Goal: Complete application form

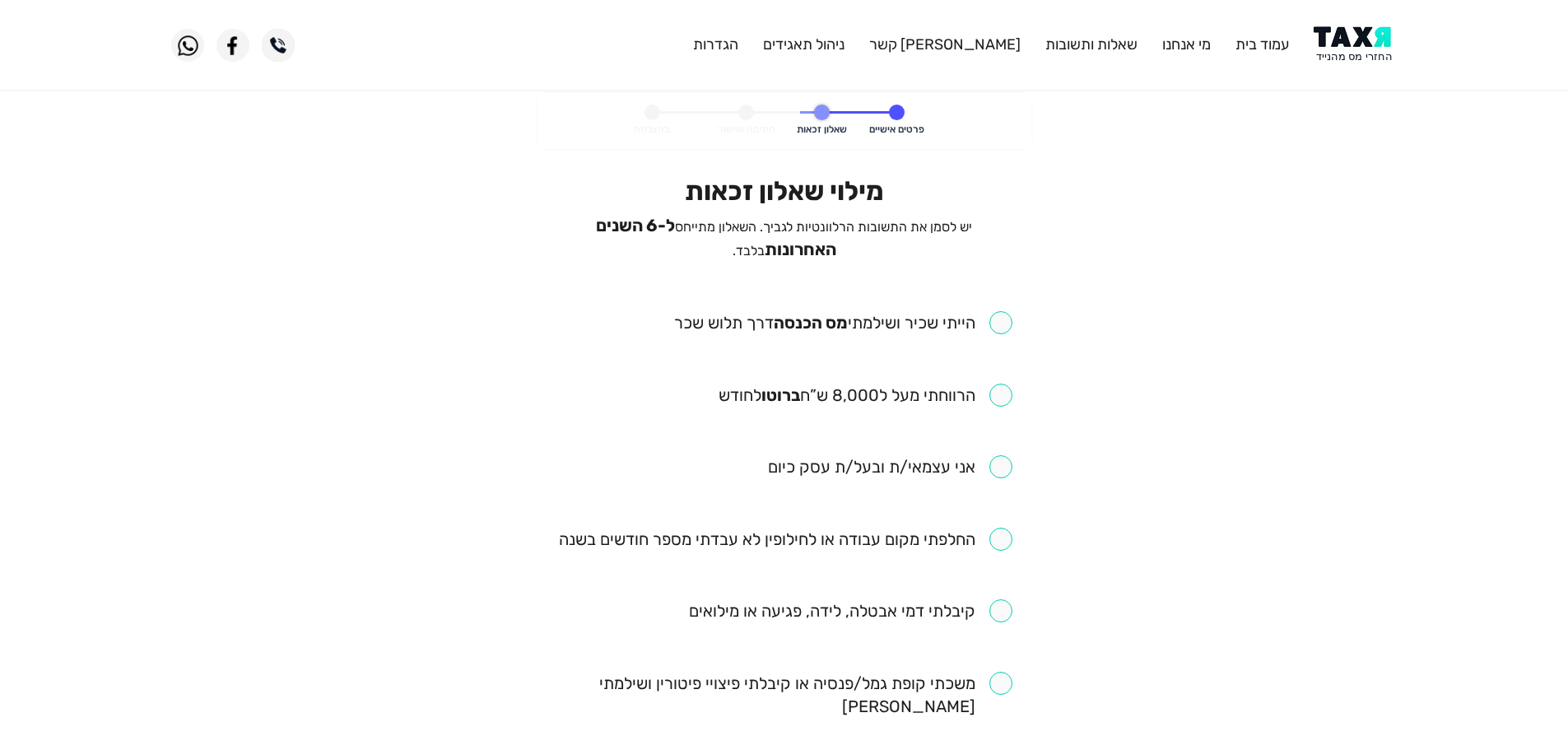
click at [1000, 315] on input "checkbox" at bounding box center [844, 322] width 339 height 23
checkbox input "true"
click at [1003, 389] on input "checkbox" at bounding box center [865, 395] width 294 height 23
checkbox input "true"
click at [998, 528] on input "checkbox" at bounding box center [785, 539] width 454 height 23
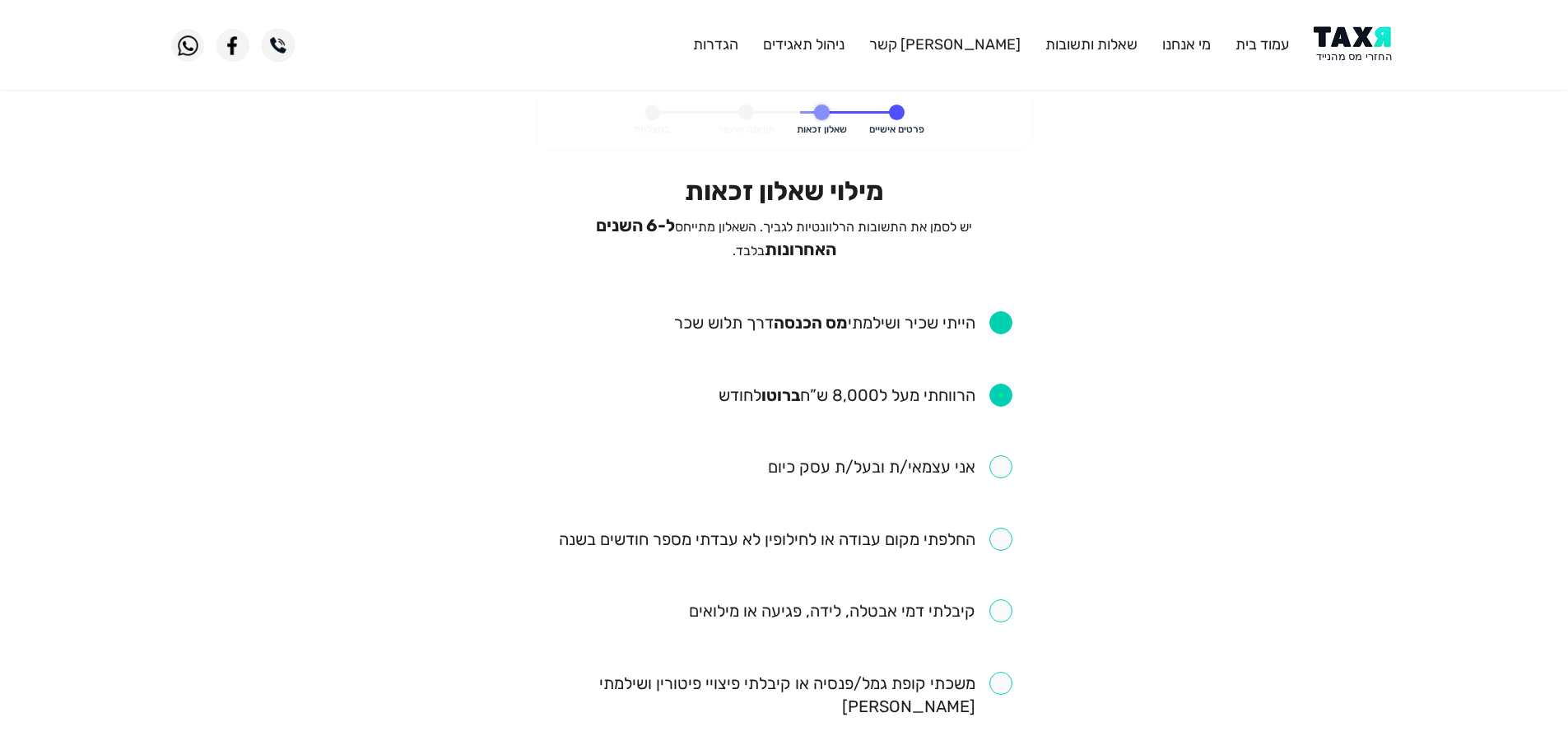
checkbox input "true"
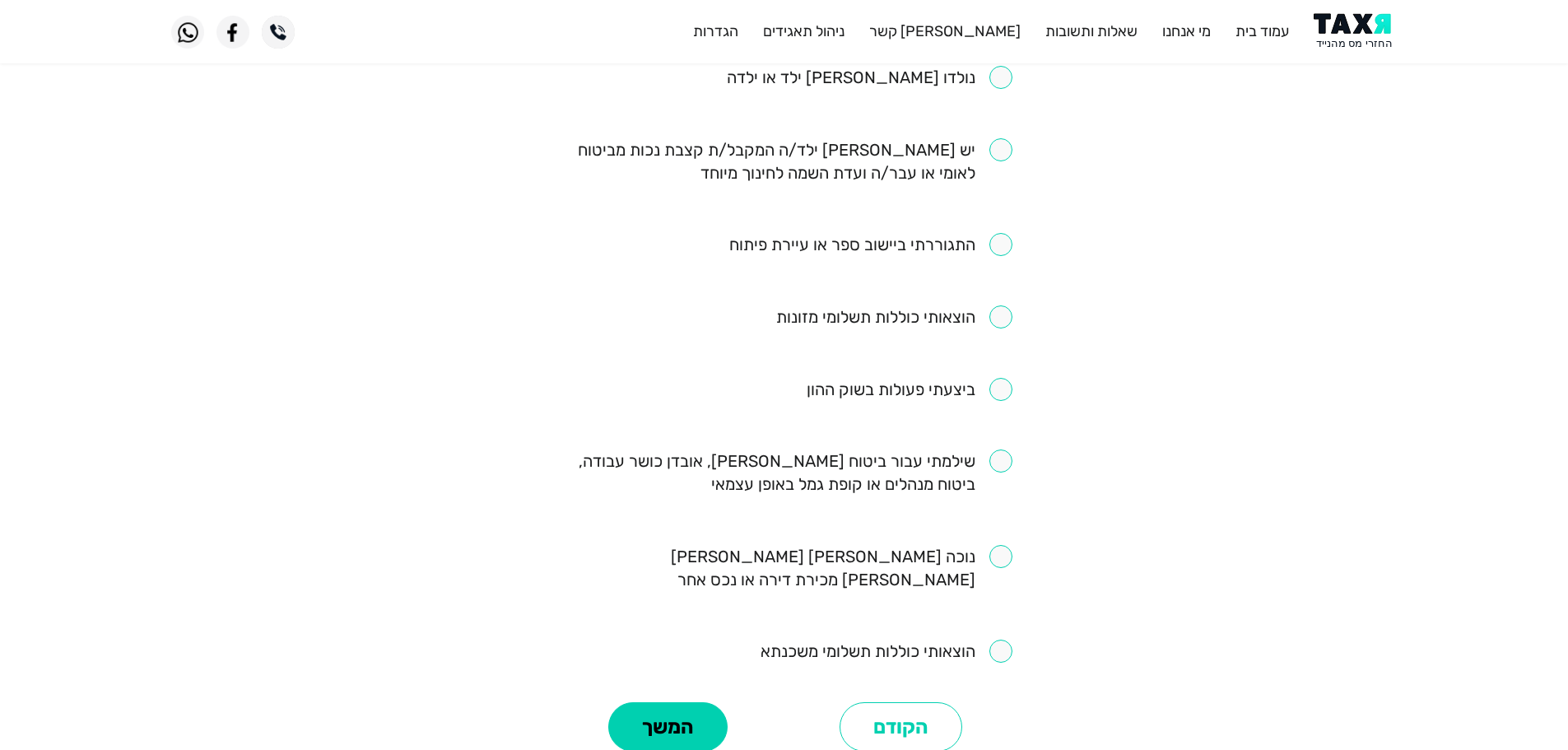
scroll to position [896, 0]
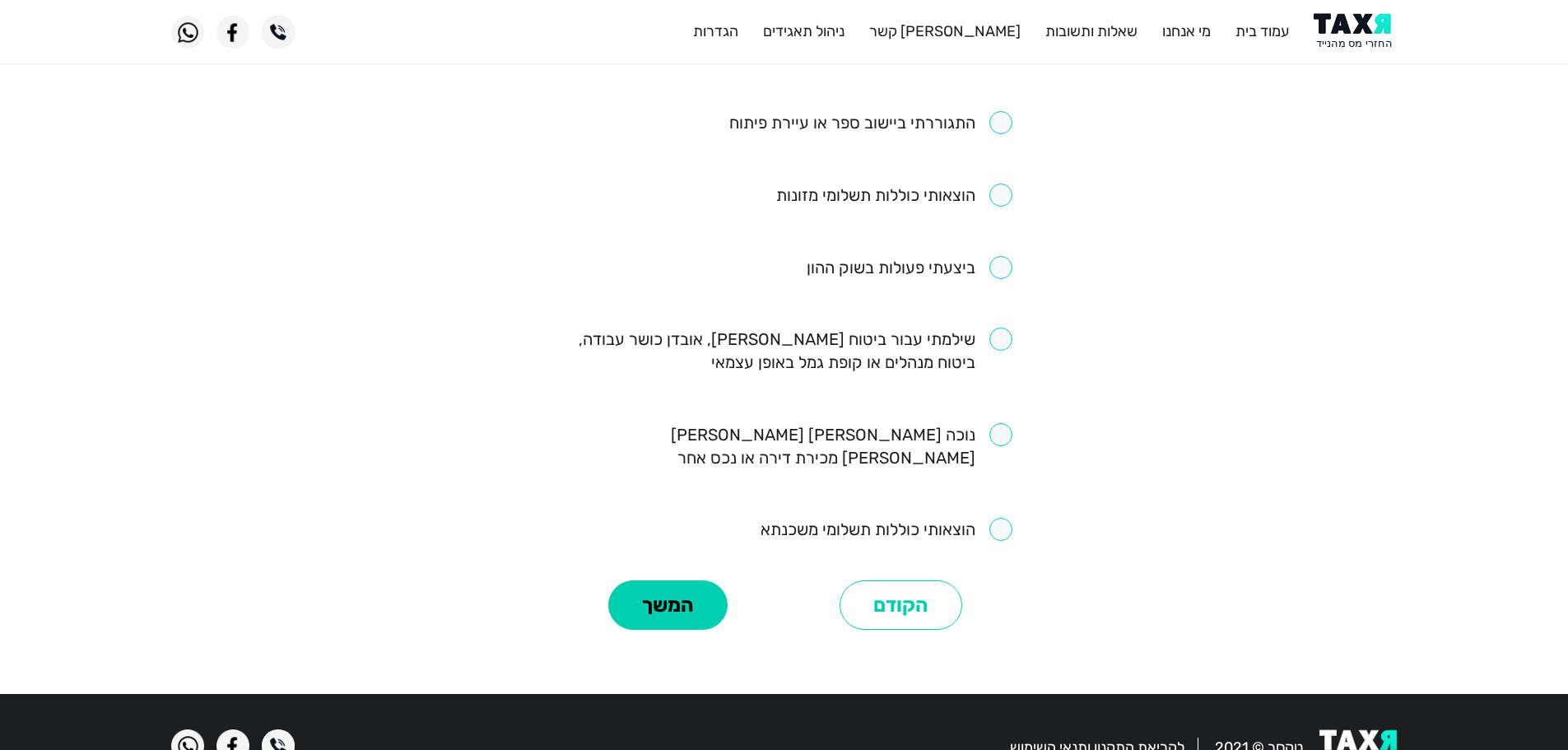
click at [1004, 328] on input "checkbox" at bounding box center [785, 351] width 456 height 46
checkbox input "true"
click at [676, 581] on button "המשך" at bounding box center [668, 605] width 120 height 50
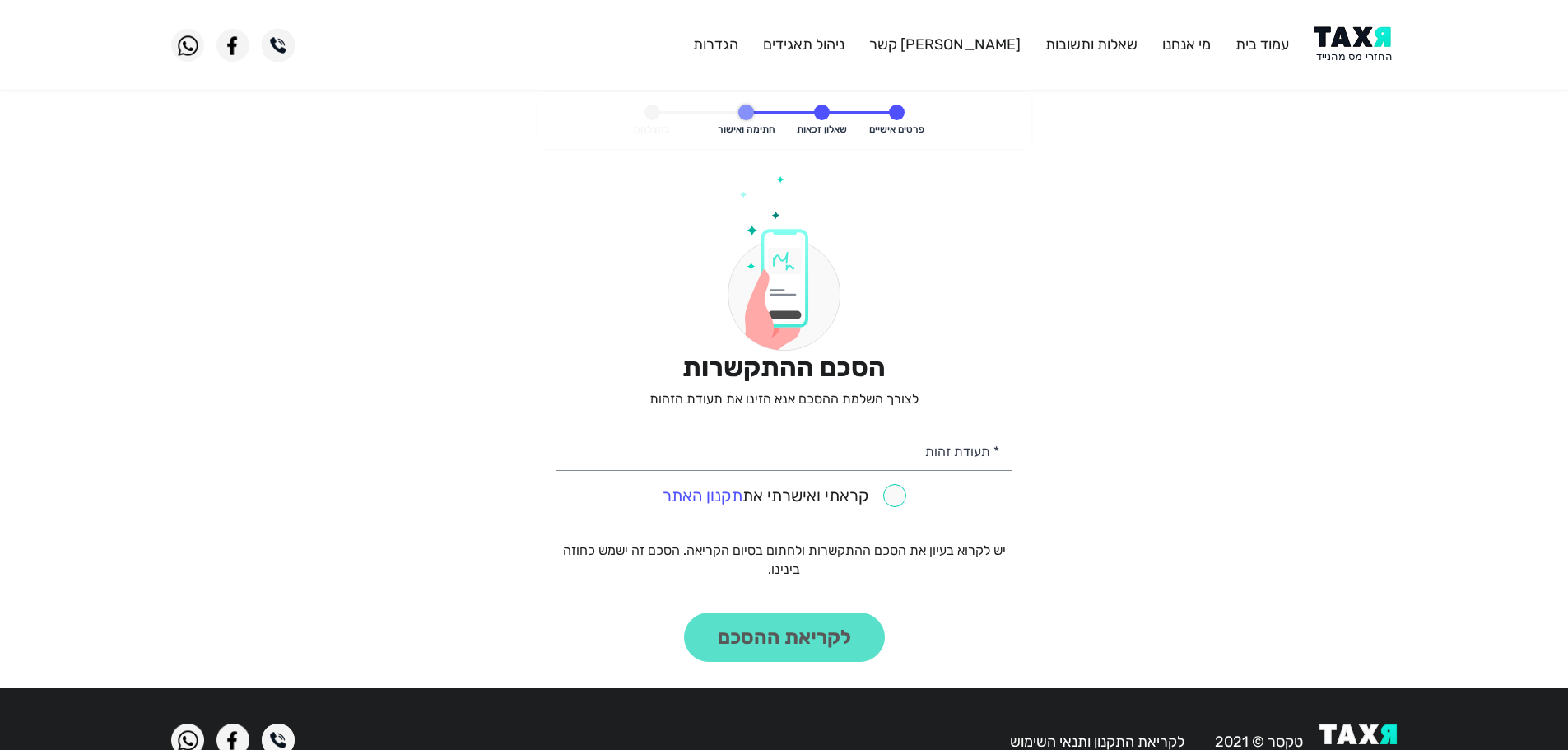
click at [1368, 23] on header "עמוד בית מי אנחנו שאלות ותשובות צור קשר ניהול תאגידים הגדרות" at bounding box center [784, 44] width 1568 height 90
click at [1354, 30] on img at bounding box center [1355, 44] width 83 height 37
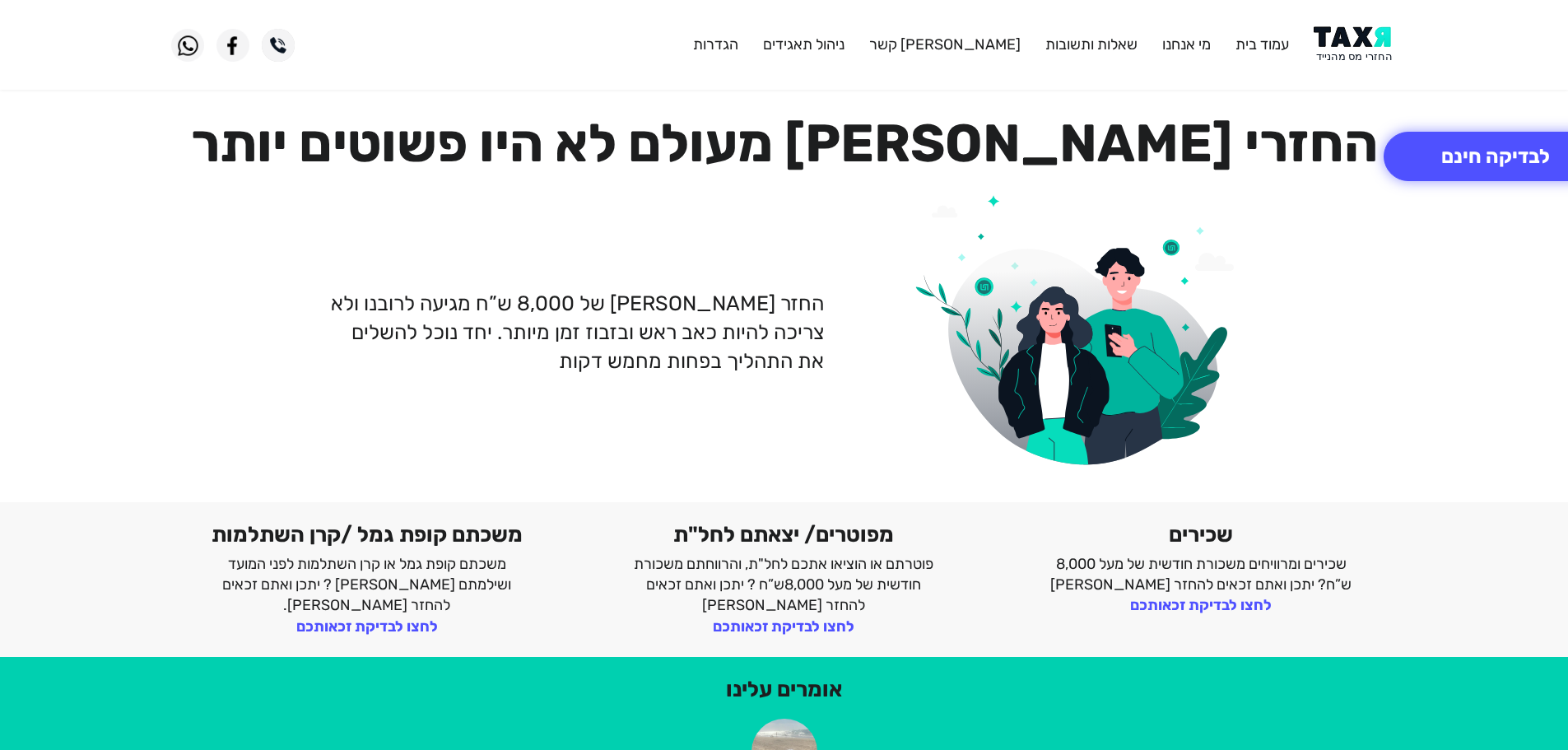
click at [1355, 49] on img at bounding box center [1355, 44] width 83 height 37
